Goal: Navigation & Orientation: Find specific page/section

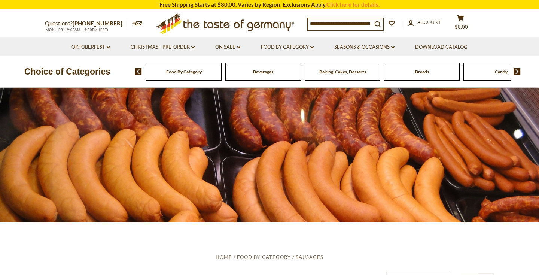
click at [184, 74] on div "Food By Category" at bounding box center [184, 72] width 76 height 18
click at [189, 74] on span "Food By Category" at bounding box center [184, 72] width 36 height 6
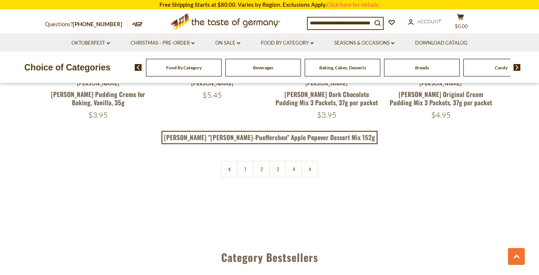
scroll to position [1676, 0]
click at [309, 168] on icon at bounding box center [310, 170] width 4 height 4
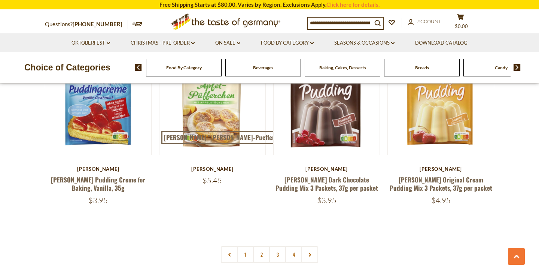
scroll to position [1593, 0]
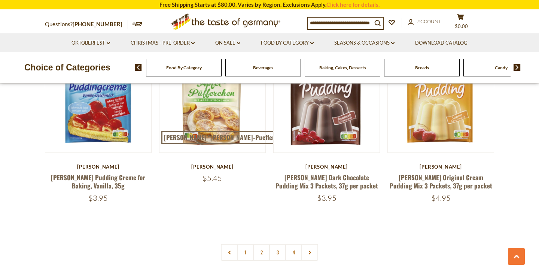
click at [517, 65] on img at bounding box center [516, 67] width 7 height 7
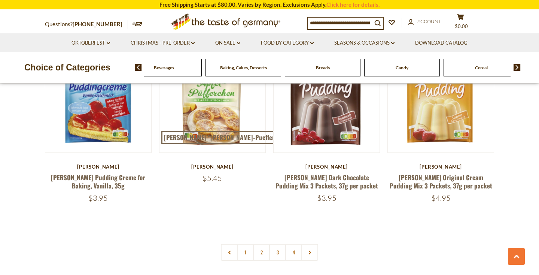
click at [517, 65] on img at bounding box center [516, 67] width 7 height 7
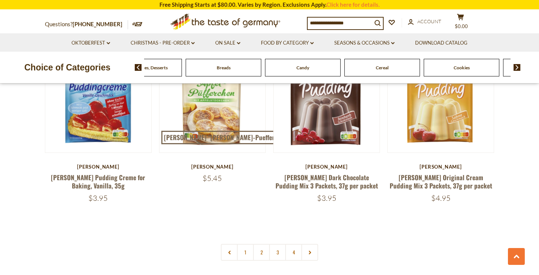
click at [517, 65] on img at bounding box center [516, 67] width 7 height 7
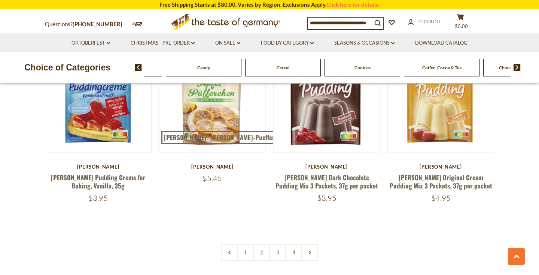
click at [517, 65] on img at bounding box center [516, 67] width 7 height 7
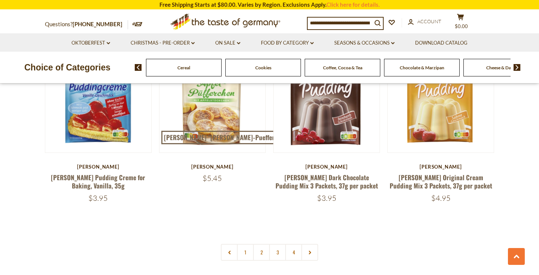
click at [517, 65] on img at bounding box center [516, 67] width 7 height 7
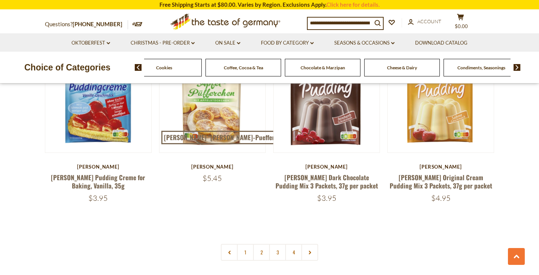
click at [517, 65] on img at bounding box center [516, 67] width 7 height 7
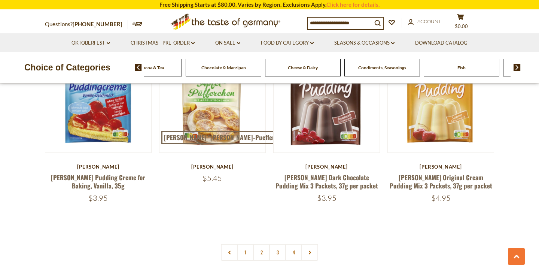
click at [517, 65] on img at bounding box center [516, 67] width 7 height 7
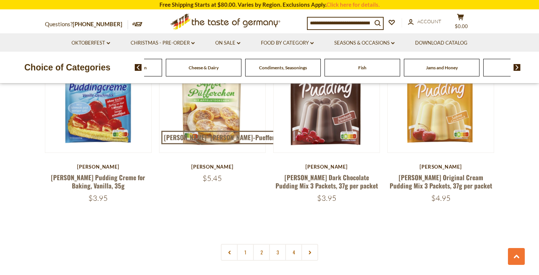
click at [517, 65] on img at bounding box center [516, 67] width 7 height 7
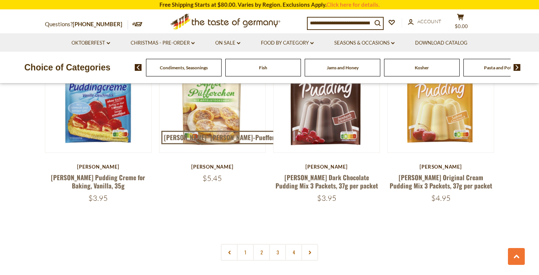
click at [517, 65] on img at bounding box center [516, 67] width 7 height 7
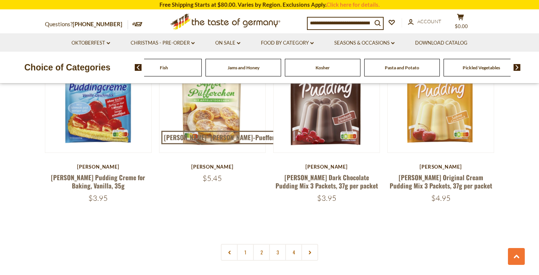
click at [517, 65] on img at bounding box center [516, 67] width 7 height 7
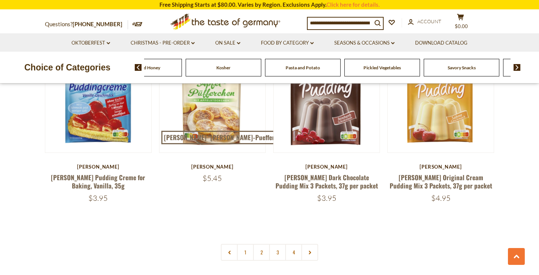
click at [517, 65] on img at bounding box center [516, 67] width 7 height 7
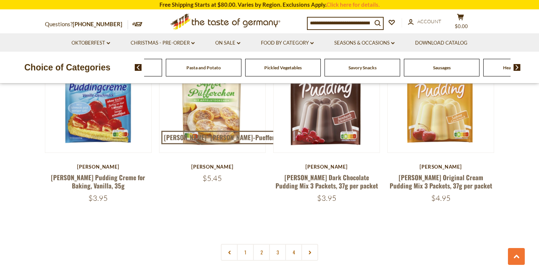
click at [439, 68] on span "Sausages" at bounding box center [442, 68] width 18 height 6
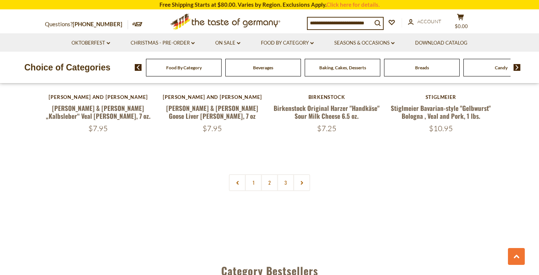
scroll to position [1815, 0]
click at [303, 174] on link at bounding box center [301, 182] width 17 height 17
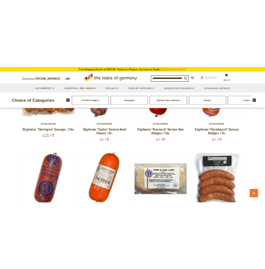
scroll to position [1436, 0]
